Goal: Task Accomplishment & Management: Use online tool/utility

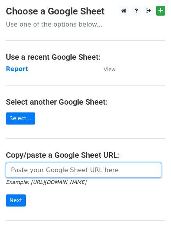
click at [52, 171] on input "url" at bounding box center [83, 170] width 155 height 15
paste input "https://docs.google.com/spreadsheets/d/1L0SLi8qWdjMSzmCBuP1KdbZpICcvS7--79AbF0E…"
type input "https://docs.google.com/spreadsheets/d/1L0SLi8qWdjMSzmCBuP1KdbZpICcvS7--79AbF0E…"
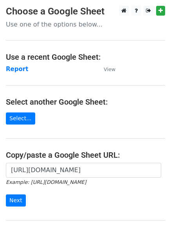
scroll to position [0, 0]
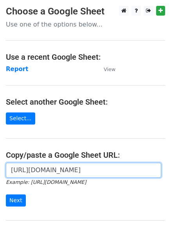
click at [66, 173] on input "https://docs.google.com/spreadsheets/d/1L0SLi8qWdjMSzmCBuP1KdbZpICcvS7--79AbF0E…" at bounding box center [83, 170] width 155 height 15
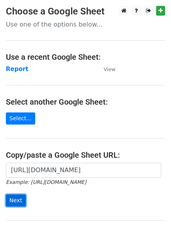
click at [19, 201] on input "Next" at bounding box center [16, 201] width 20 height 12
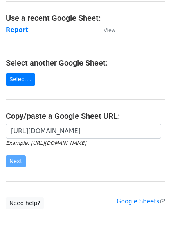
scroll to position [53, 0]
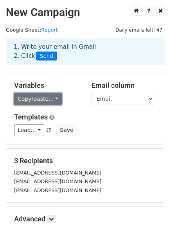
click at [52, 98] on link "Copy/paste..." at bounding box center [38, 99] width 48 height 12
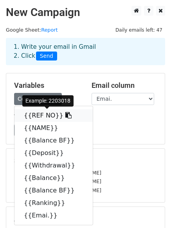
click at [65, 113] on icon at bounding box center [68, 115] width 6 height 6
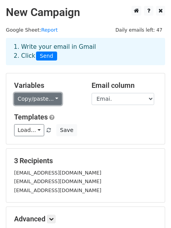
click at [51, 98] on link "Copy/paste..." at bounding box center [38, 99] width 48 height 12
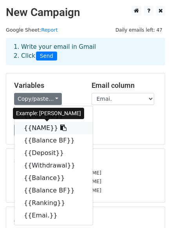
click at [60, 127] on icon at bounding box center [63, 128] width 6 height 6
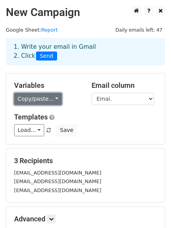
click at [53, 101] on link "Copy/paste..." at bounding box center [38, 99] width 48 height 12
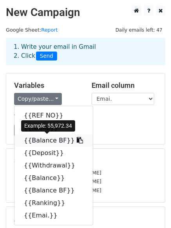
click at [77, 141] on icon at bounding box center [80, 140] width 6 height 6
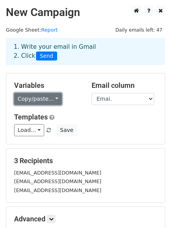
click at [53, 100] on link "Copy/paste..." at bounding box center [38, 99] width 48 height 12
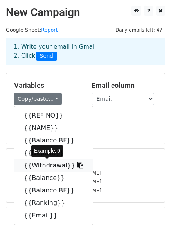
click at [77, 167] on icon at bounding box center [80, 165] width 6 height 6
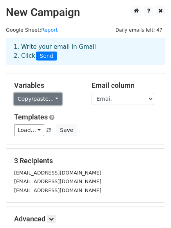
click at [53, 100] on link "Copy/paste..." at bounding box center [38, 99] width 48 height 12
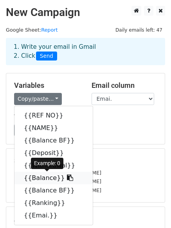
click at [42, 176] on link "{{Balance}}" at bounding box center [53, 178] width 78 height 13
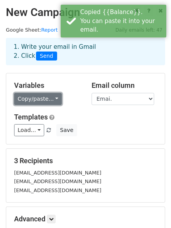
click at [50, 99] on link "Copy/paste..." at bounding box center [38, 99] width 48 height 12
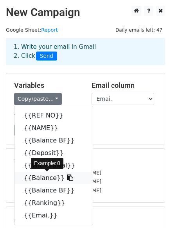
click at [67, 179] on icon at bounding box center [70, 178] width 6 height 6
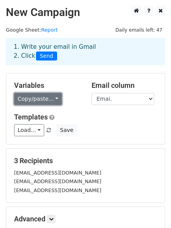
click at [53, 99] on link "Copy/paste..." at bounding box center [38, 99] width 48 height 12
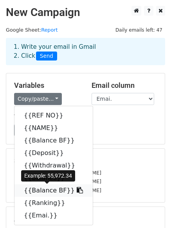
click at [77, 190] on icon at bounding box center [80, 190] width 6 height 6
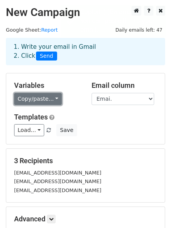
click at [49, 100] on link "Copy/paste..." at bounding box center [38, 99] width 48 height 12
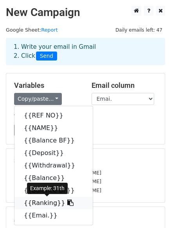
click at [67, 202] on icon at bounding box center [70, 203] width 6 height 6
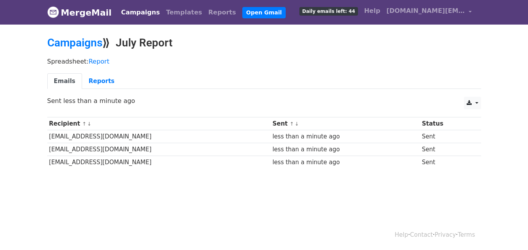
click at [301, 71] on div "Spreadsheet: Report Emails Reports" at bounding box center [263, 76] width 445 height 44
click at [303, 40] on h2 "Campaigns ⟫ July Report" at bounding box center [264, 42] width 434 height 13
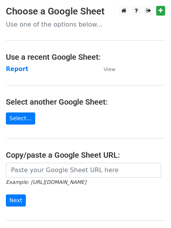
drag, startPoint x: 0, startPoint y: 0, endPoint x: 37, endPoint y: 169, distance: 173.1
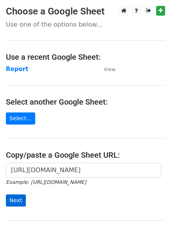
type input "[URL][DOMAIN_NAME]"
click at [19, 199] on input "Next" at bounding box center [16, 201] width 20 height 12
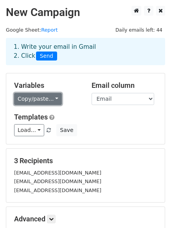
click at [52, 101] on link "Copy/paste..." at bounding box center [38, 99] width 48 height 12
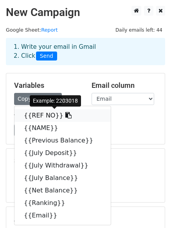
click at [65, 116] on icon at bounding box center [68, 115] width 6 height 6
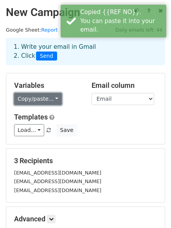
click at [55, 101] on link "Copy/paste..." at bounding box center [38, 99] width 48 height 12
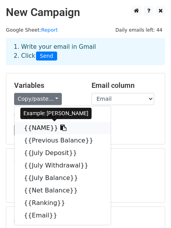
click at [60, 127] on icon at bounding box center [63, 128] width 6 height 6
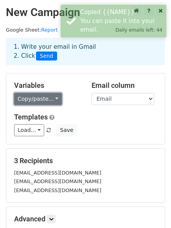
click at [52, 100] on link "Copy/paste..." at bounding box center [38, 99] width 48 height 12
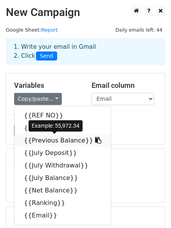
click at [95, 139] on icon at bounding box center [98, 140] width 6 height 6
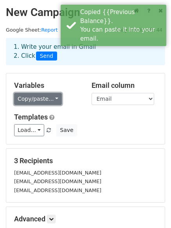
click at [55, 99] on link "Copy/paste..." at bounding box center [38, 99] width 48 height 12
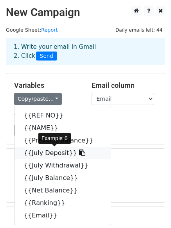
click at [79, 153] on icon at bounding box center [82, 153] width 6 height 6
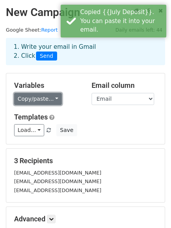
click at [53, 102] on link "Copy/paste..." at bounding box center [38, 99] width 48 height 12
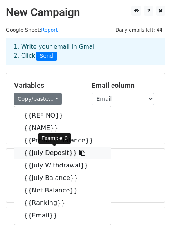
click at [79, 153] on icon at bounding box center [82, 153] width 6 height 6
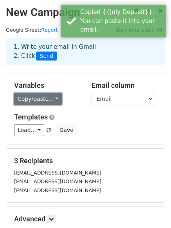
click at [51, 102] on link "Copy/paste..." at bounding box center [38, 99] width 48 height 12
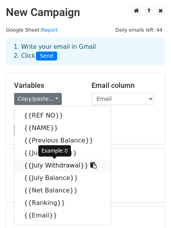
click at [90, 166] on icon at bounding box center [93, 165] width 6 height 6
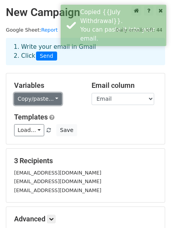
click at [52, 100] on link "Copy/paste..." at bounding box center [38, 99] width 48 height 12
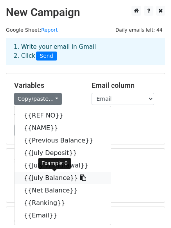
click at [80, 178] on icon at bounding box center [83, 178] width 6 height 6
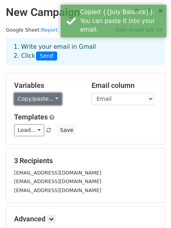
click at [52, 100] on link "Copy/paste..." at bounding box center [38, 99] width 48 height 12
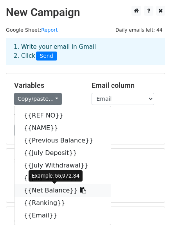
click at [80, 190] on icon at bounding box center [83, 190] width 6 height 6
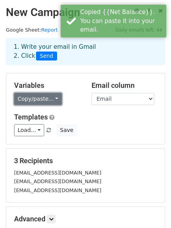
click at [52, 102] on link "Copy/paste..." at bounding box center [38, 99] width 48 height 12
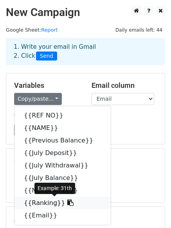
click at [67, 202] on icon at bounding box center [70, 203] width 6 height 6
